Goal: Navigation & Orientation: Find specific page/section

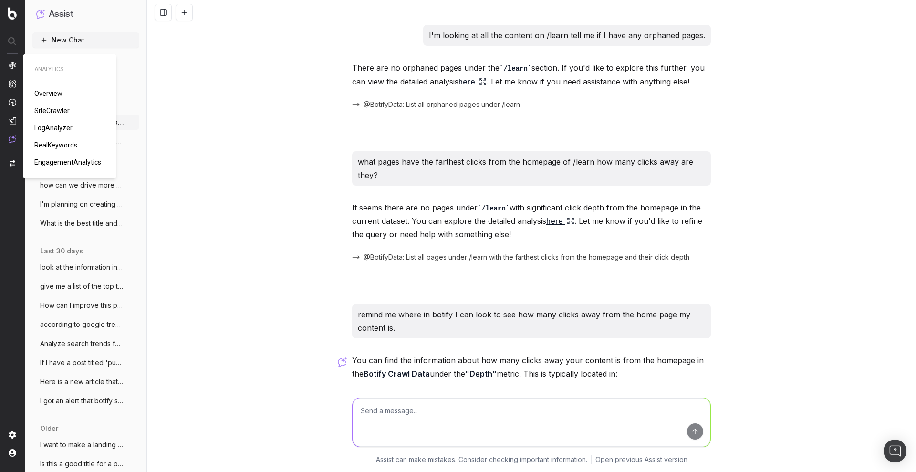
scroll to position [143, 0]
